Goal: Task Accomplishment & Management: Check status

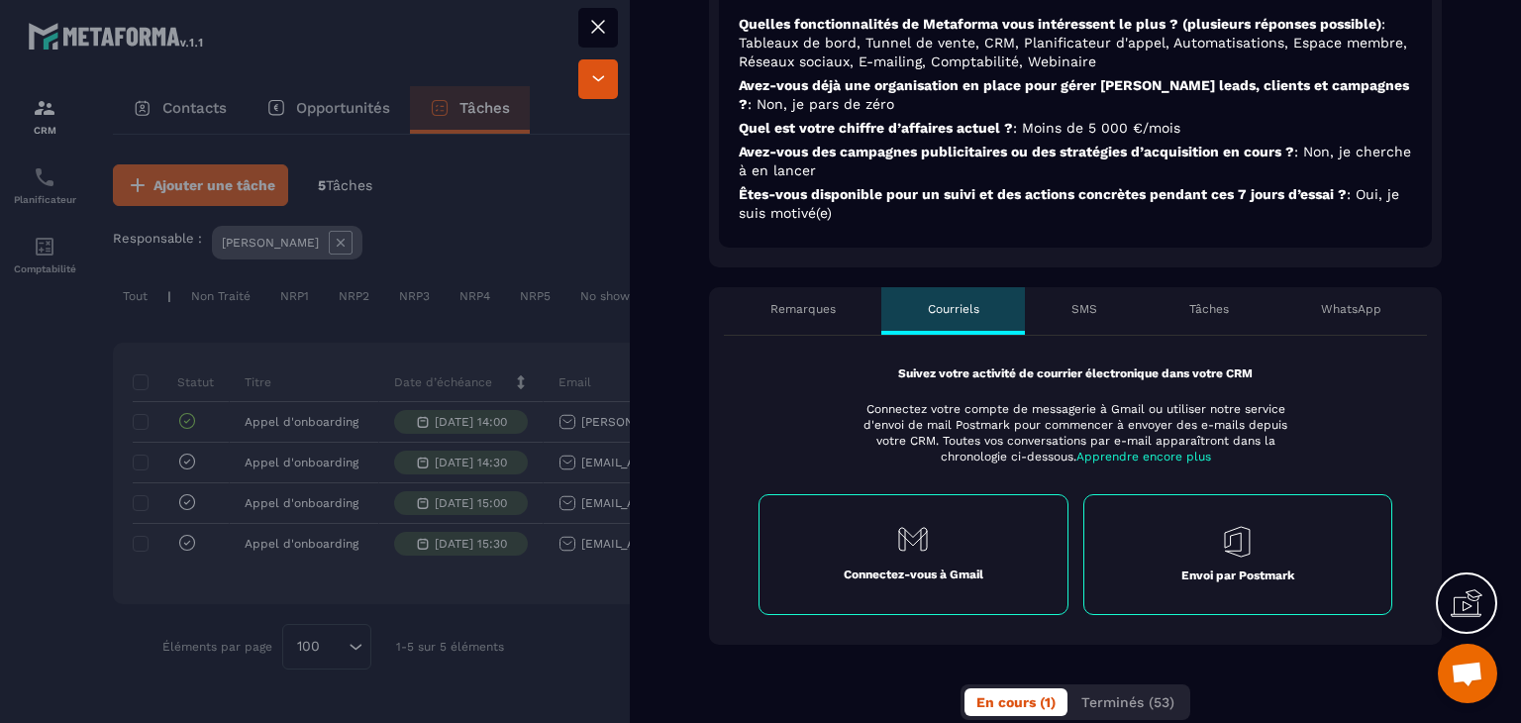
scroll to position [616, 0]
click at [1086, 297] on div "SMS" at bounding box center [1084, 309] width 118 height 48
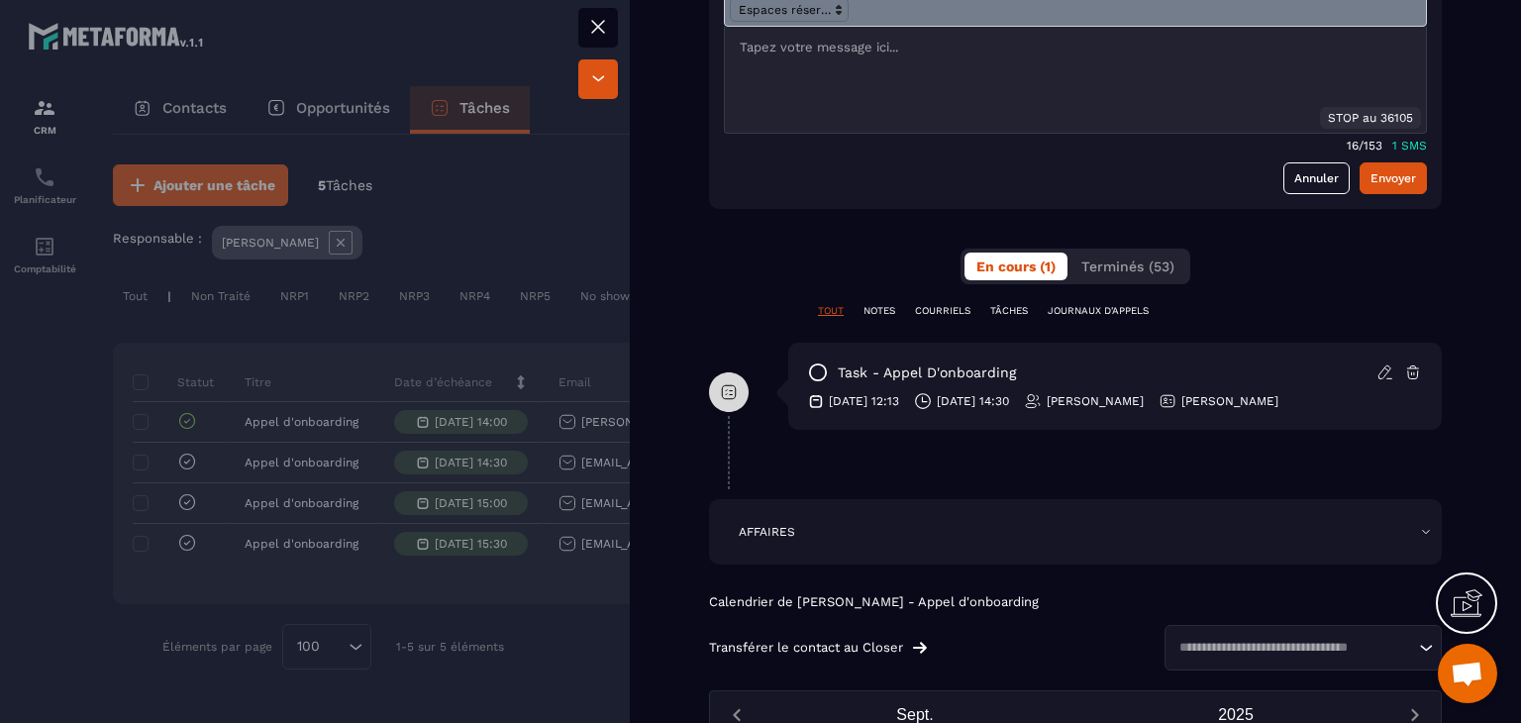
scroll to position [1033, 0]
click at [1097, 276] on button "Terminés (53)" at bounding box center [1128, 266] width 117 height 28
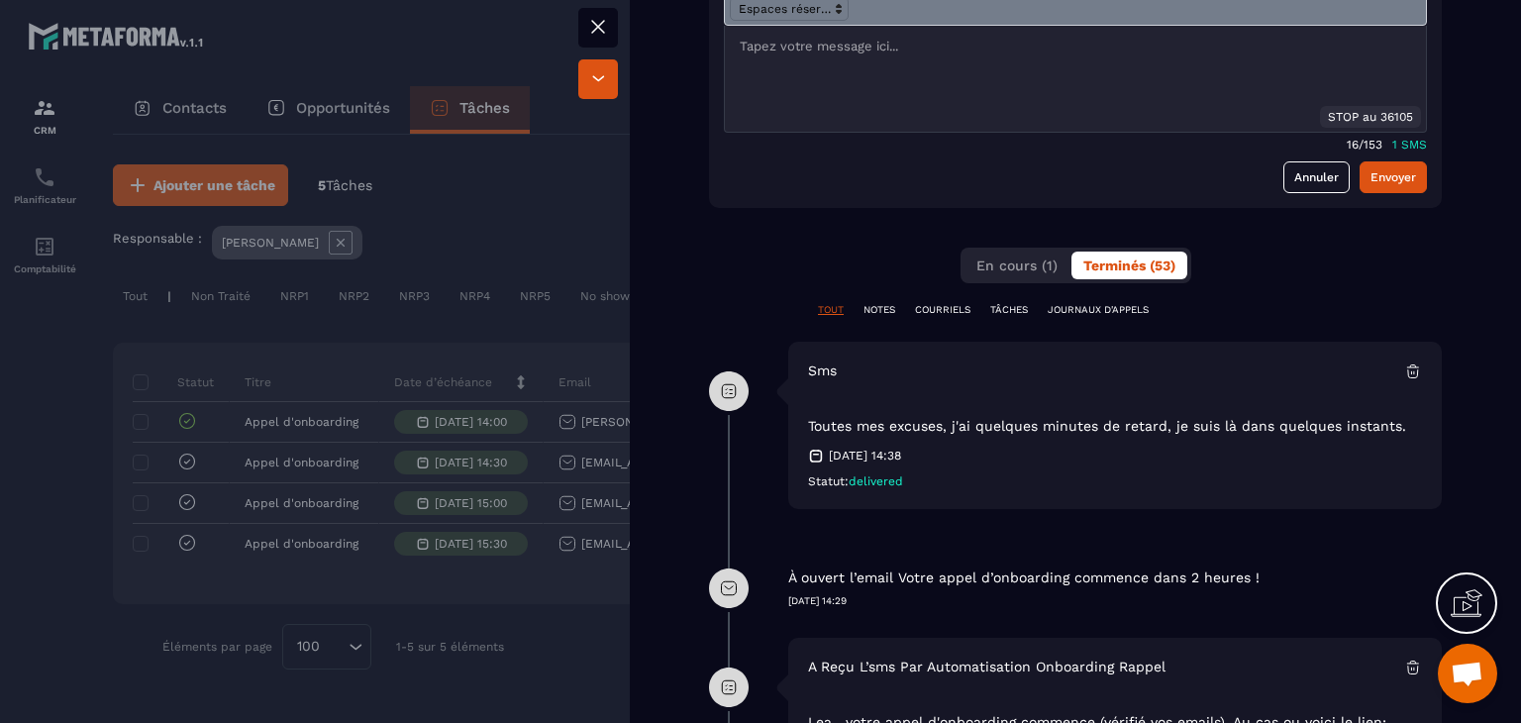
click at [923, 430] on p "Toutes mes excuses, j'ai quelques minutes de retard, je suis là dans quelques i…" at bounding box center [1112, 414] width 609 height 48
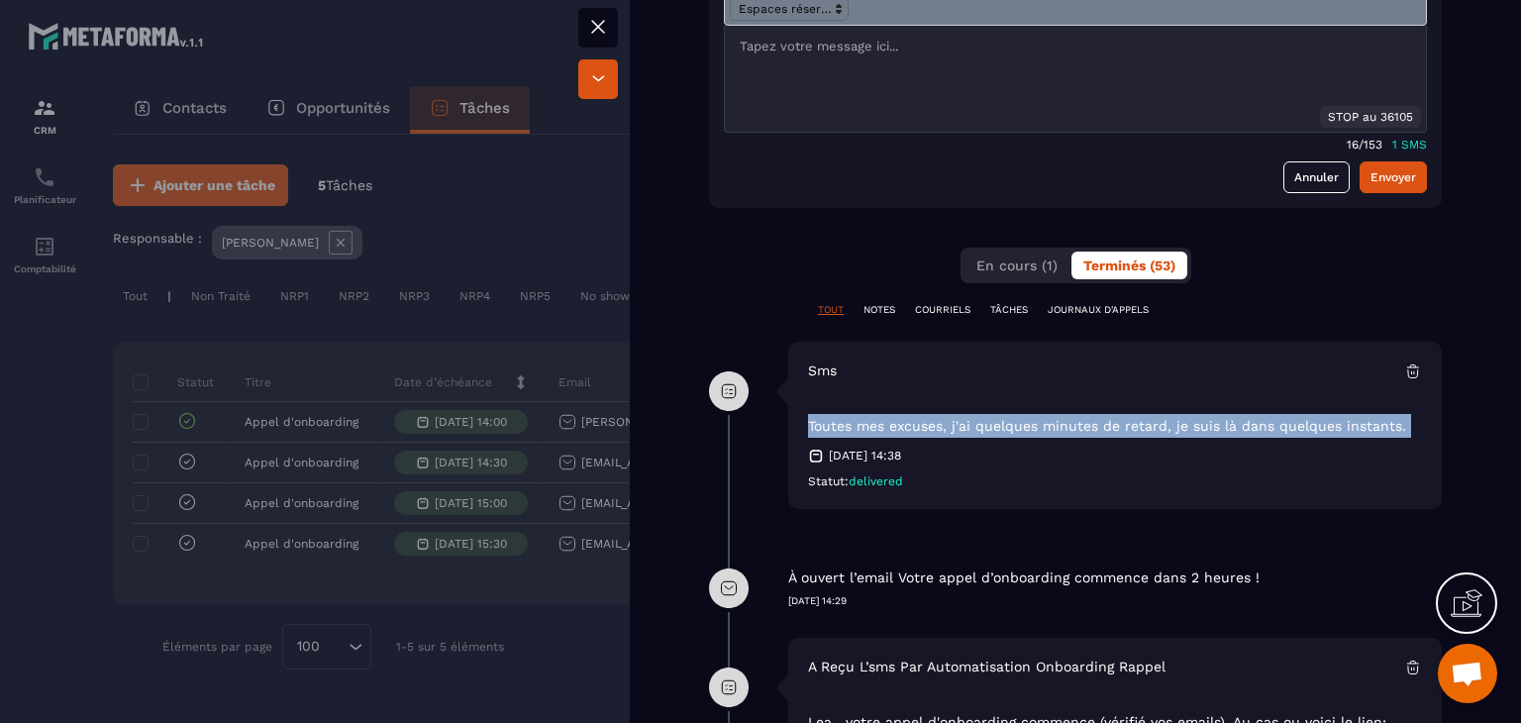
click at [923, 430] on p "Toutes mes excuses, j'ai quelques minutes de retard, je suis là dans quelques i…" at bounding box center [1112, 414] width 609 height 48
copy div "Toutes mes excuses, j'ai quelques minutes de retard, je suis là dans quelques i…"
click at [588, 45] on button at bounding box center [598, 28] width 40 height 40
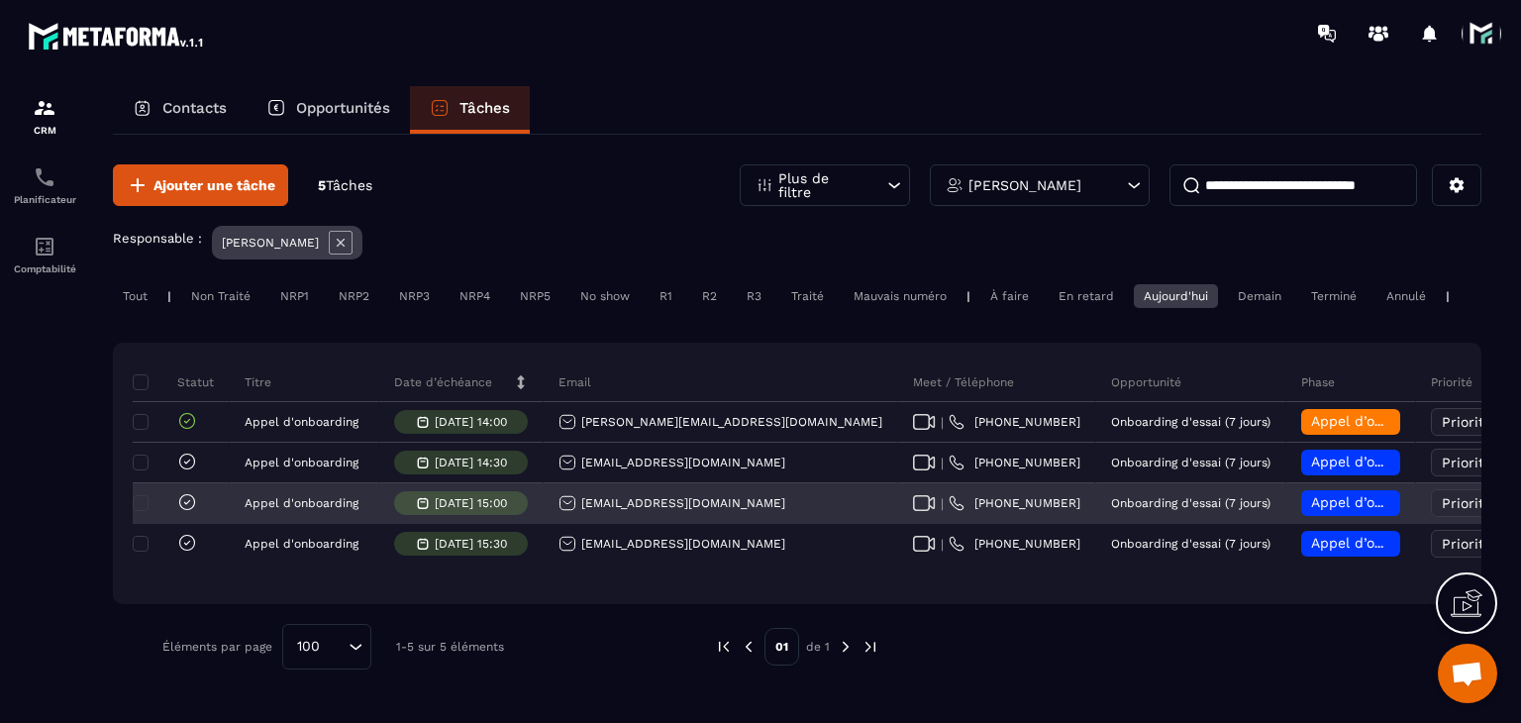
click at [633, 512] on div "[EMAIL_ADDRESS][DOMAIN_NAME]" at bounding box center [672, 503] width 227 height 18
